Goal: Task Accomplishment & Management: Use online tool/utility

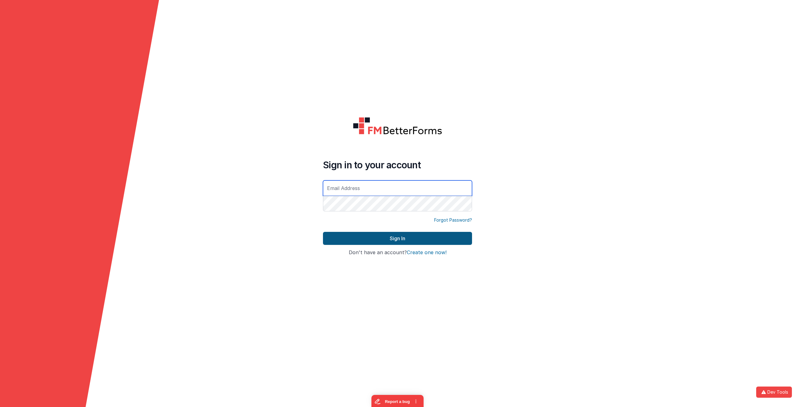
type input "[EMAIL_ADDRESS][DOMAIN_NAME]"
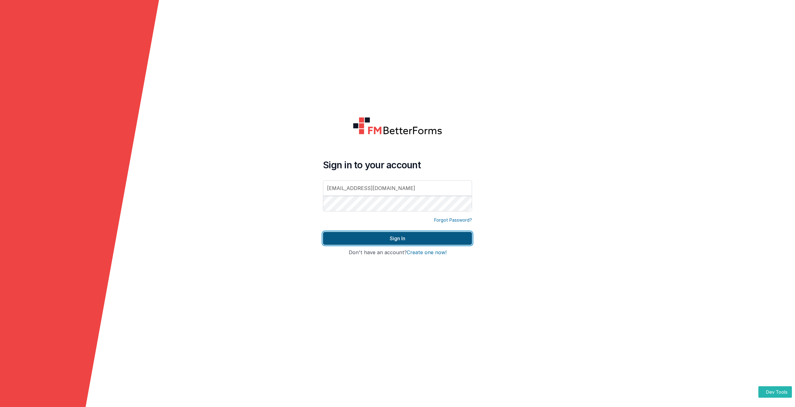
click at [399, 240] on button "Sign In" at bounding box center [397, 238] width 149 height 13
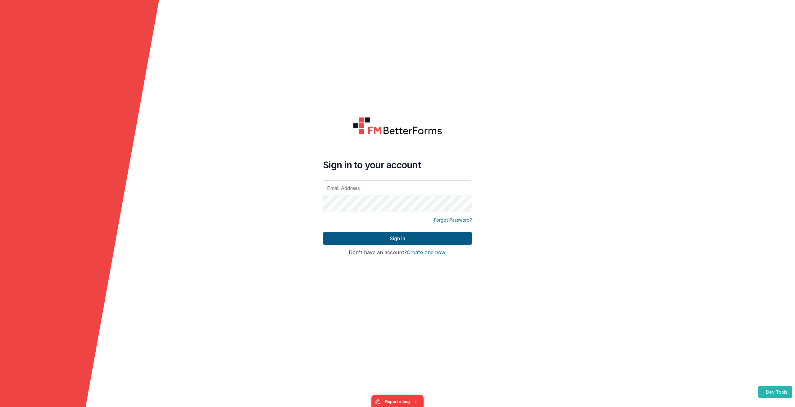
type input "[EMAIL_ADDRESS][DOMAIN_NAME]"
click at [395, 240] on button "Sign In" at bounding box center [397, 238] width 149 height 13
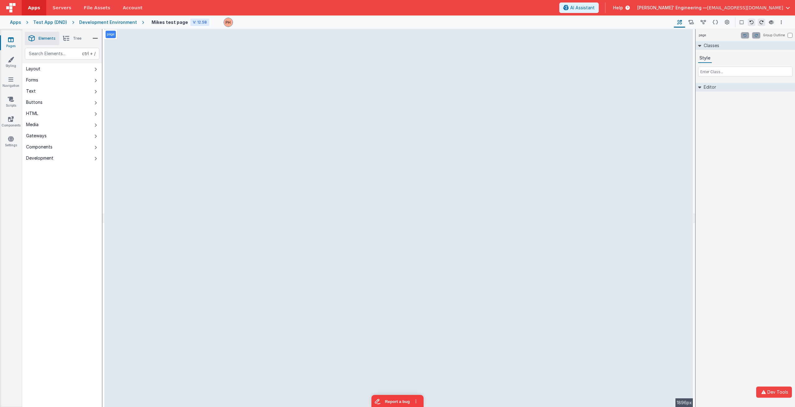
select select "email"
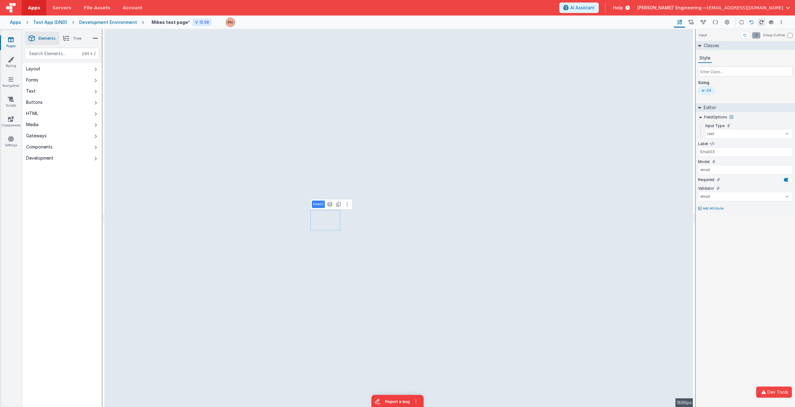
click at [753, 22] on icon at bounding box center [751, 22] width 4 height 4
click at [742, 21] on icon at bounding box center [741, 22] width 4 height 4
click at [741, 20] on button at bounding box center [740, 22] width 7 height 7
checkbox input "false"
select select "email"
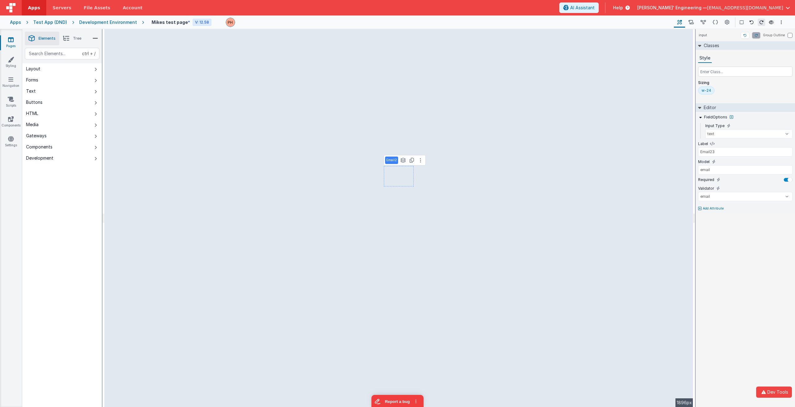
type input "email"
select select "email"
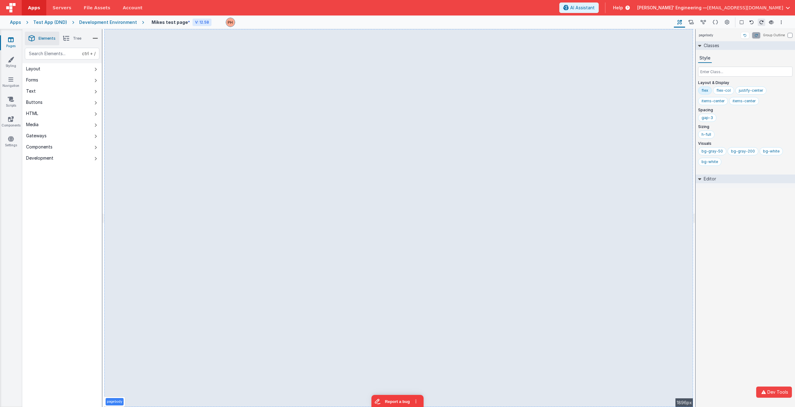
select select "email"
type input "Email23"
click at [703, 205] on div "pagebody Group Outline Classes Style Layout & Display flex flex-col justify-cen…" at bounding box center [744, 218] width 99 height 378
click at [70, 216] on div "ctrl + / Layout Forms Text Buttons HTML Media Gateways Components Development P…" at bounding box center [61, 242] width 79 height 389
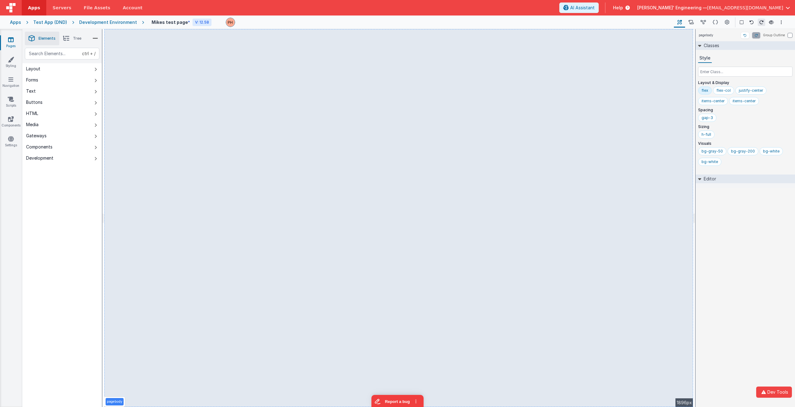
click at [64, 35] on icon at bounding box center [66, 38] width 6 height 9
click at [47, 74] on p "html" at bounding box center [64, 76] width 74 height 5
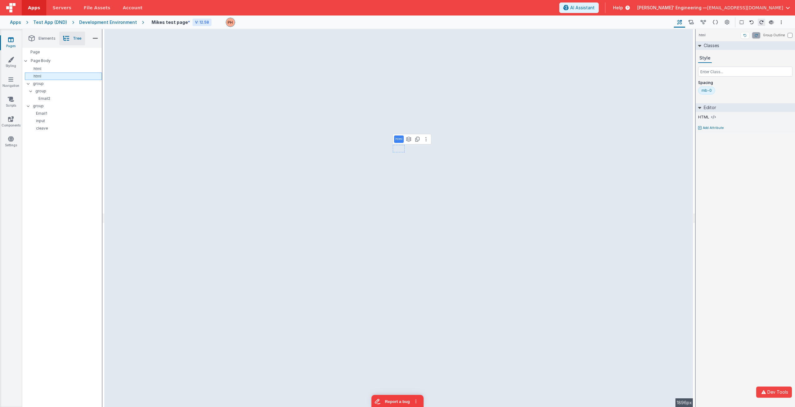
click at [53, 78] on p "html" at bounding box center [64, 76] width 74 height 5
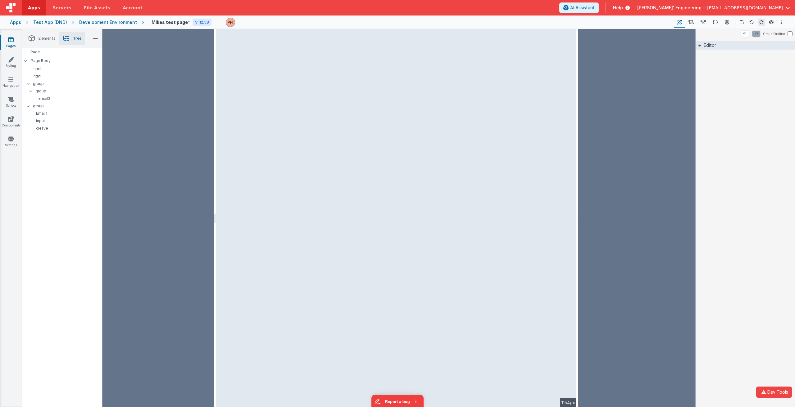
drag, startPoint x: 693, startPoint y: 383, endPoint x: 583, endPoint y: 364, distance: 111.5
click at [583, 364] on html "Dev Tools Apps Servers File Assets Account Some FUTURE Slot AI Assistant Help D…" at bounding box center [397, 203] width 795 height 407
drag, startPoint x: 624, startPoint y: 227, endPoint x: 597, endPoint y: 215, distance: 30.7
click at [624, 227] on div at bounding box center [633, 218] width 111 height 378
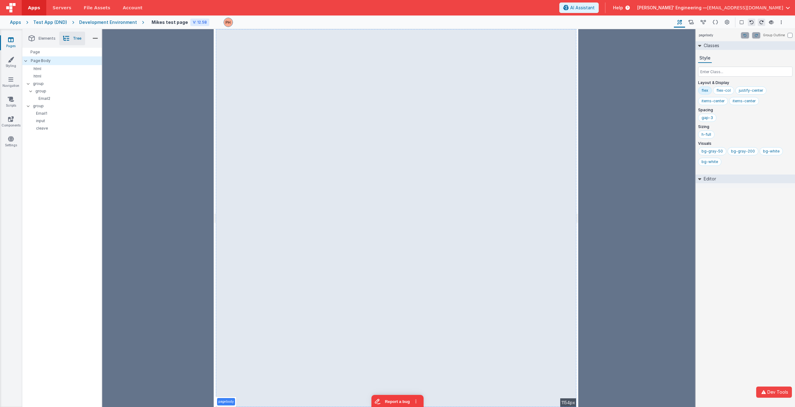
click at [648, 180] on div at bounding box center [633, 218] width 111 height 378
click at [646, 182] on div at bounding box center [633, 218] width 111 height 378
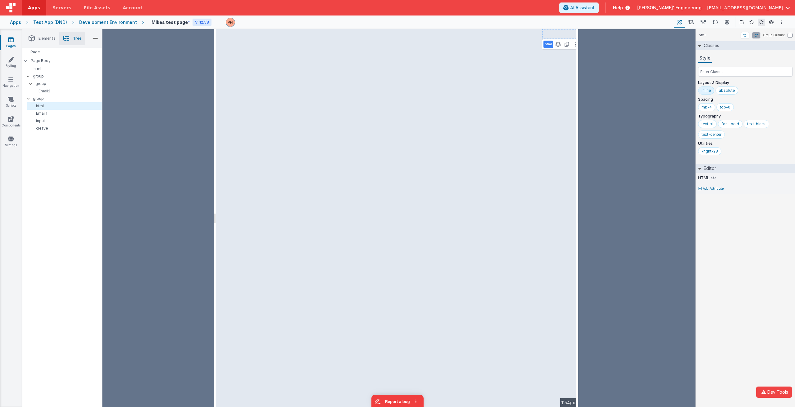
click at [592, 130] on div at bounding box center [633, 218] width 111 height 378
